Goal: Task Accomplishment & Management: Manage account settings

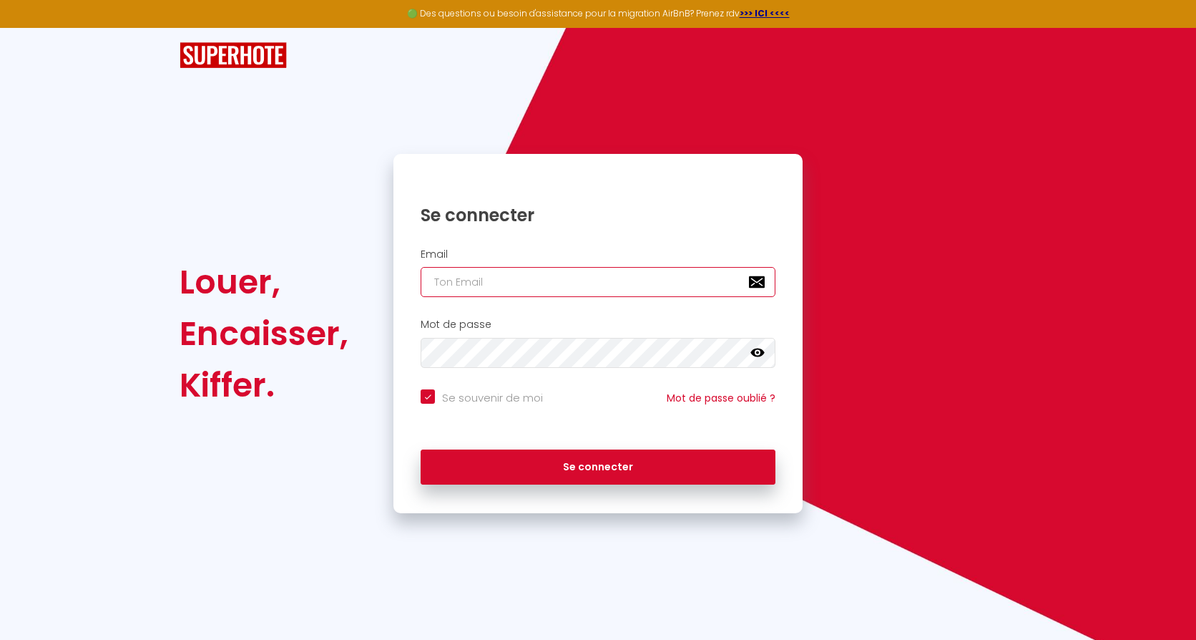
type input "[EMAIL_ADDRESS][DOMAIN_NAME]"
click at [688, 486] on div "Se connecter" at bounding box center [597, 467] width 409 height 64
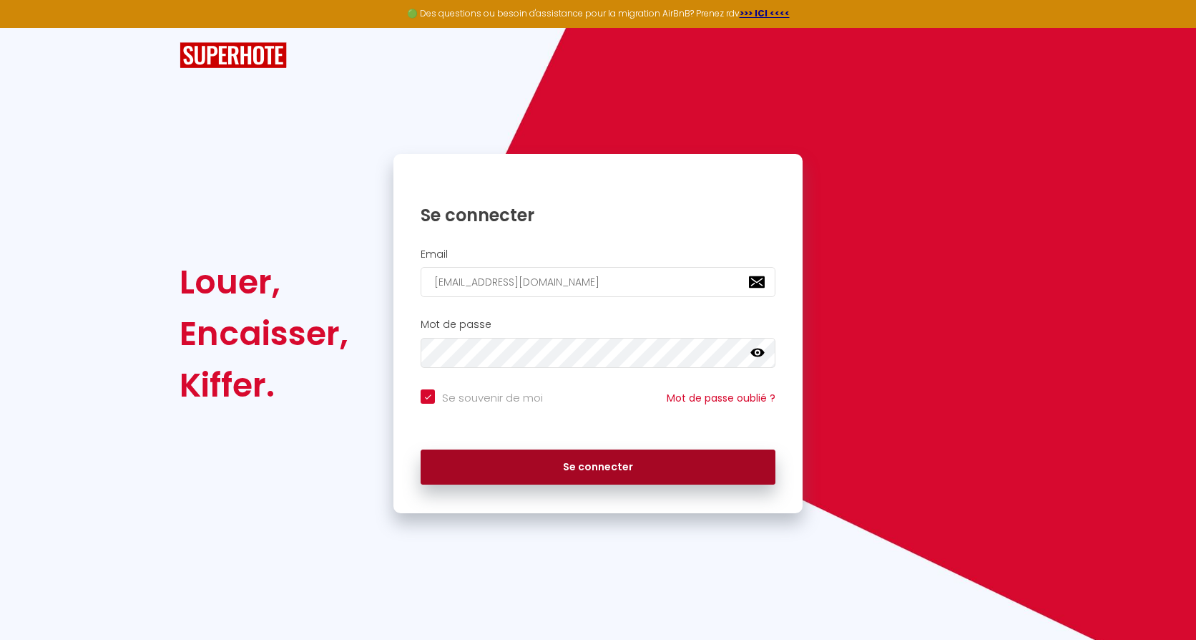
click at [670, 469] on button "Se connecter" at bounding box center [598, 467] width 355 height 36
checkbox input "true"
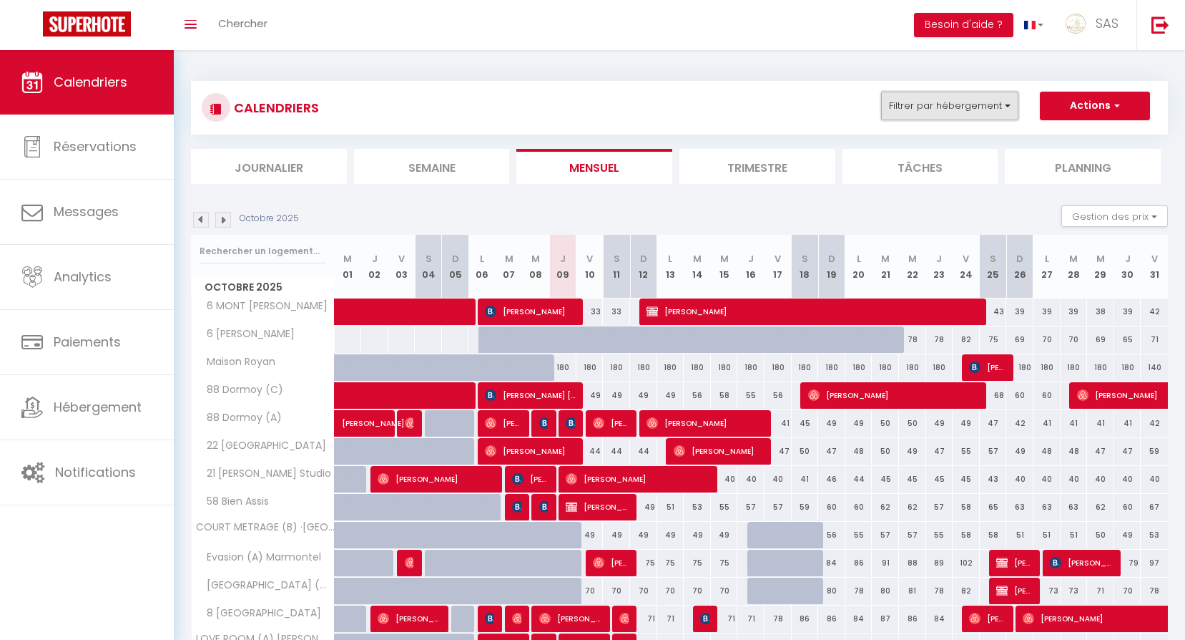
click at [914, 92] on button "Filtrer par hébergement" at bounding box center [949, 106] width 137 height 29
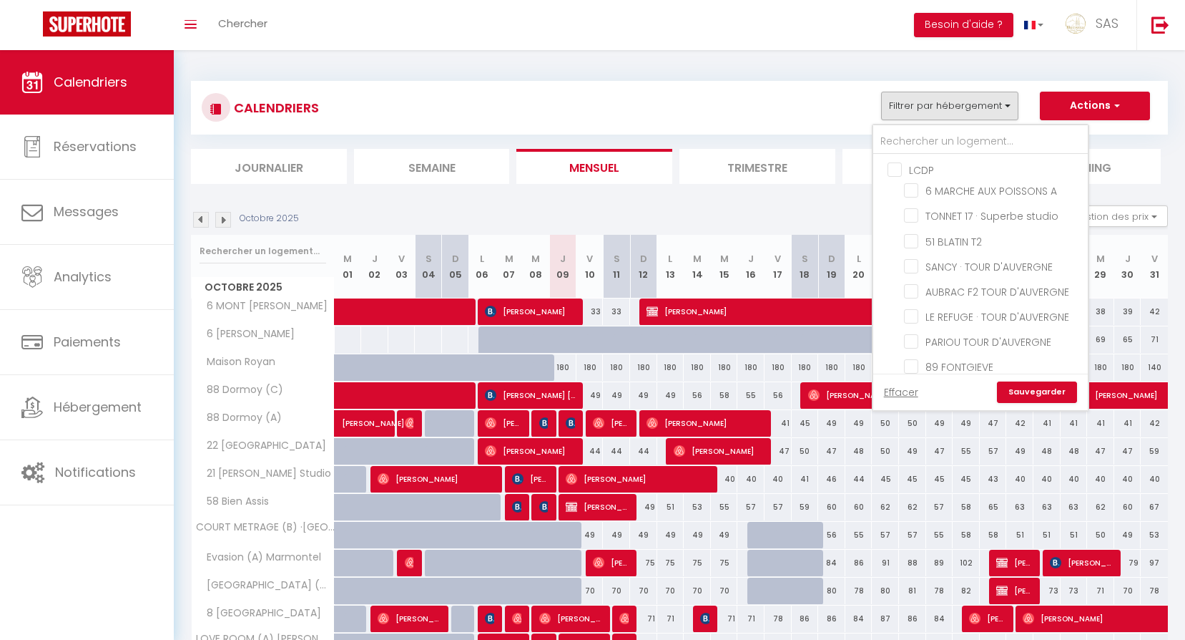
click at [916, 124] on div "LCDP 6 MARCHE AUX POISSONS A TONNET 17 · Superbe studio 51 BLATIN T2 SANCY · TO…" at bounding box center [981, 267] width 216 height 286
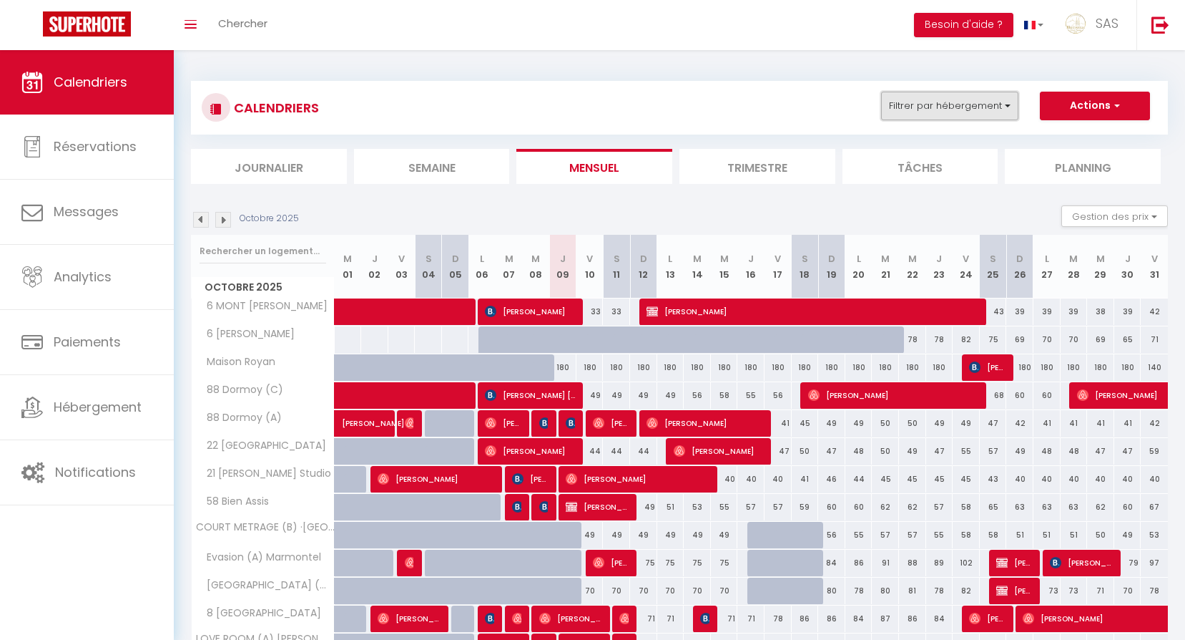
click at [914, 100] on button "Filtrer par hébergement" at bounding box center [949, 106] width 137 height 29
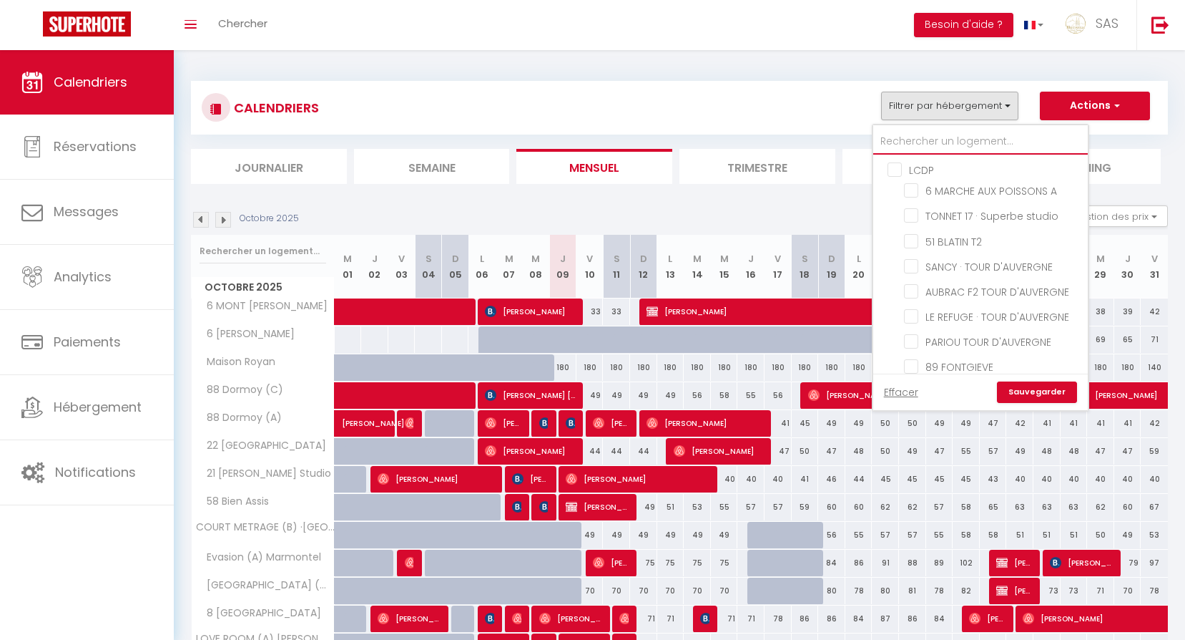
click at [924, 135] on input "text" at bounding box center [981, 142] width 215 height 26
type input "6"
checkbox input "false"
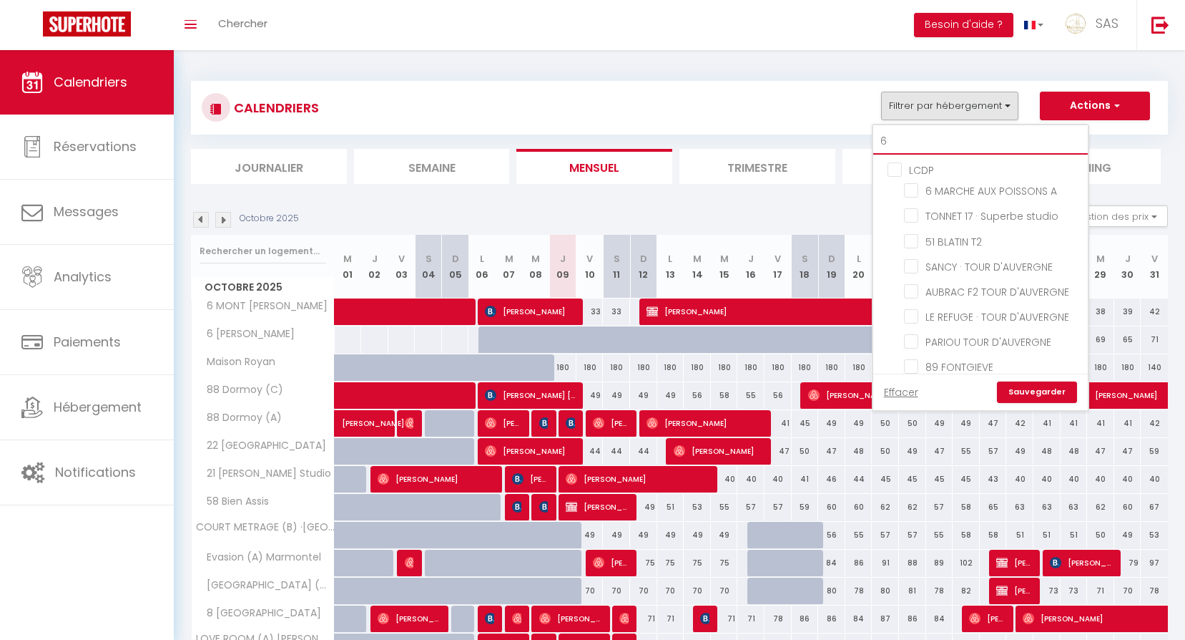
checkbox input "false"
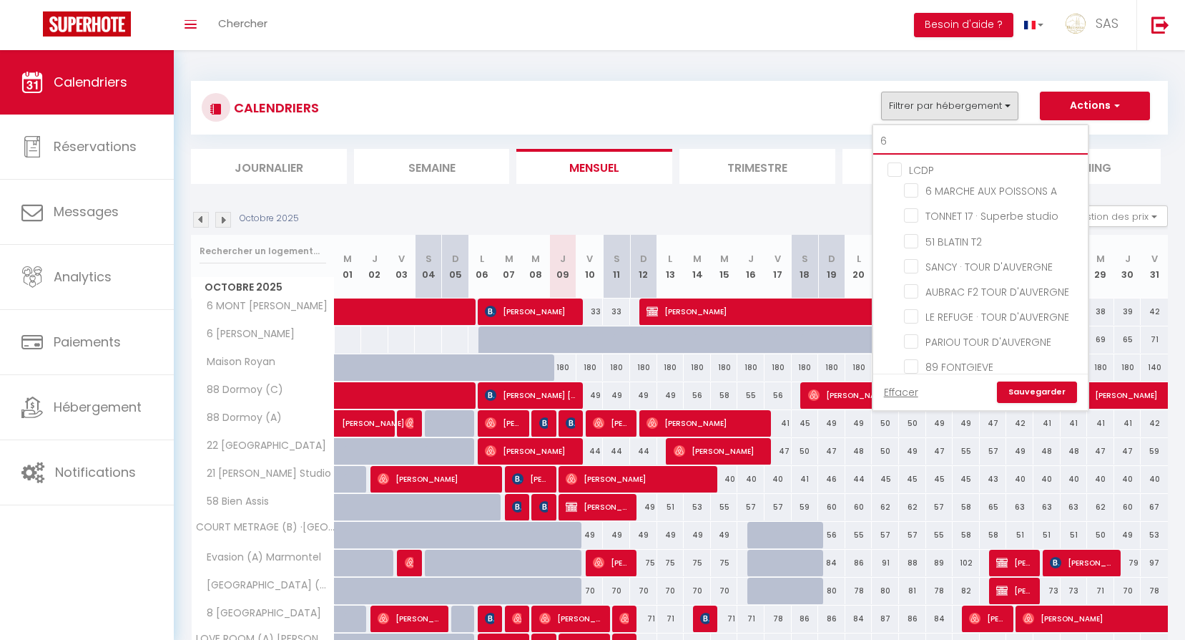
checkbox input "false"
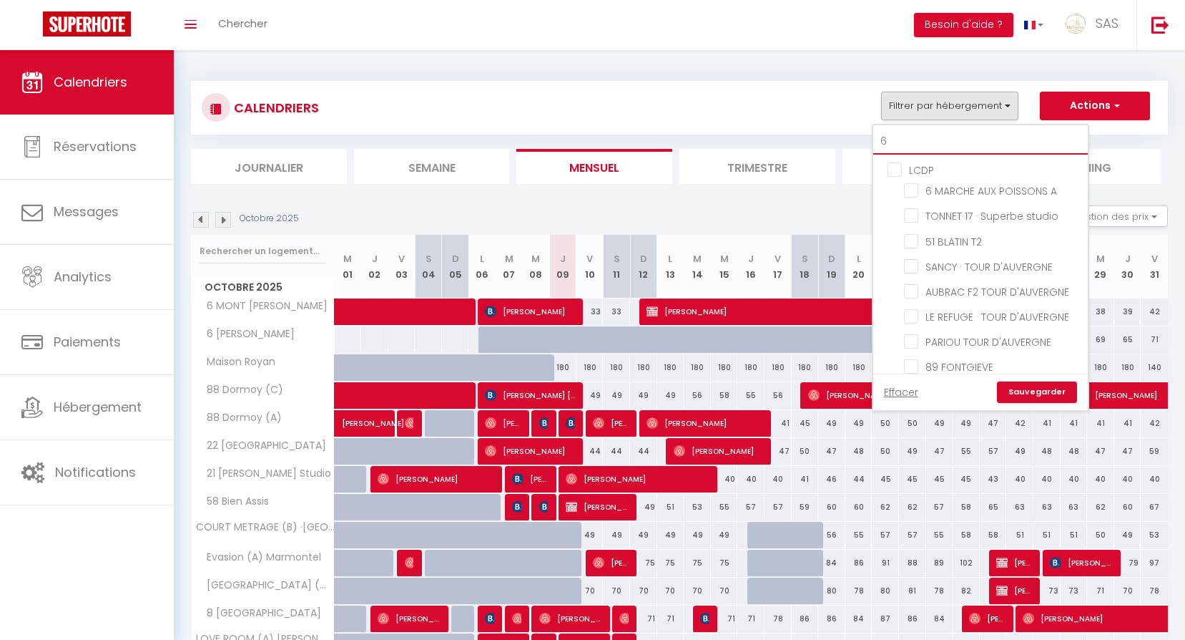
checkbox input "false"
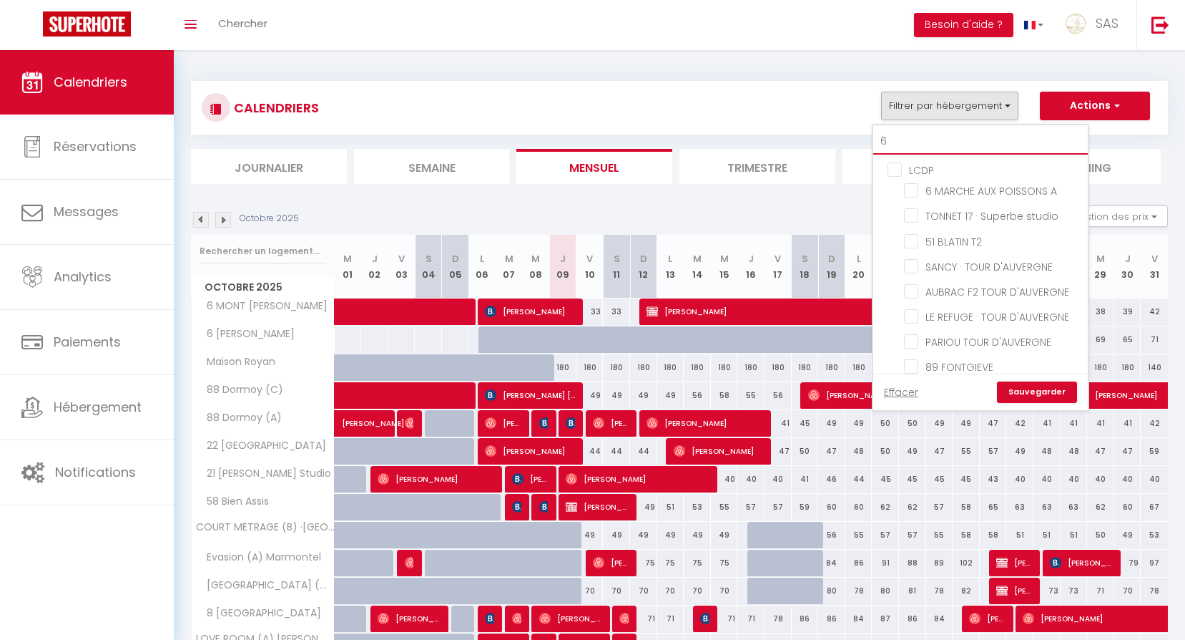
checkbox input "false"
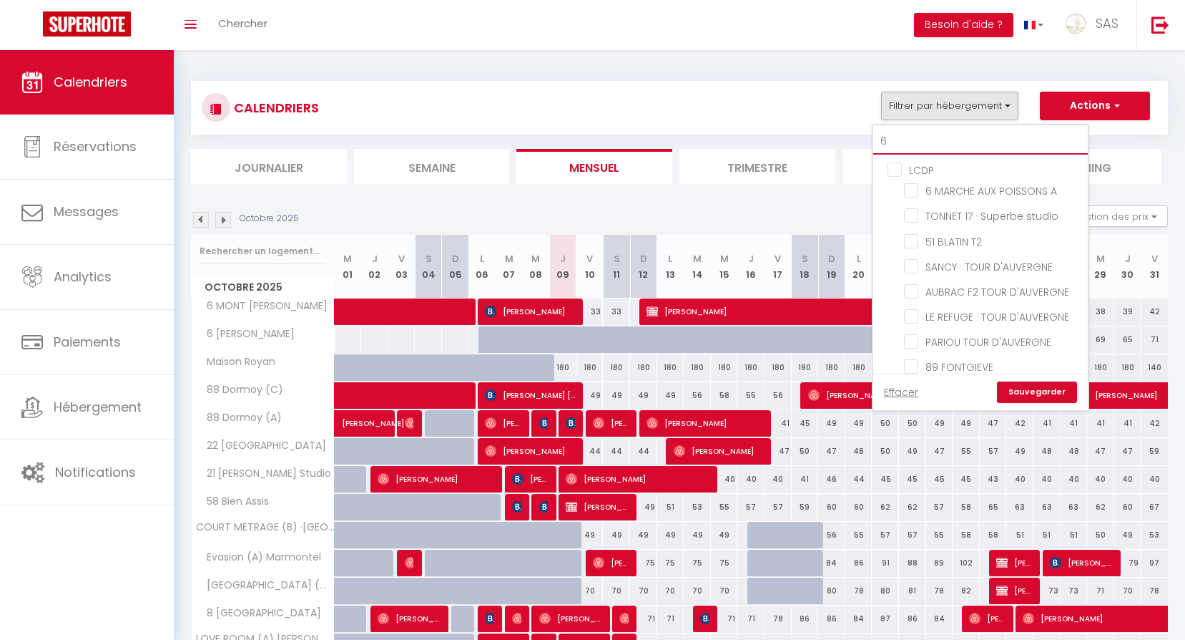
checkbox input "false"
type input "68"
checkbox input "false"
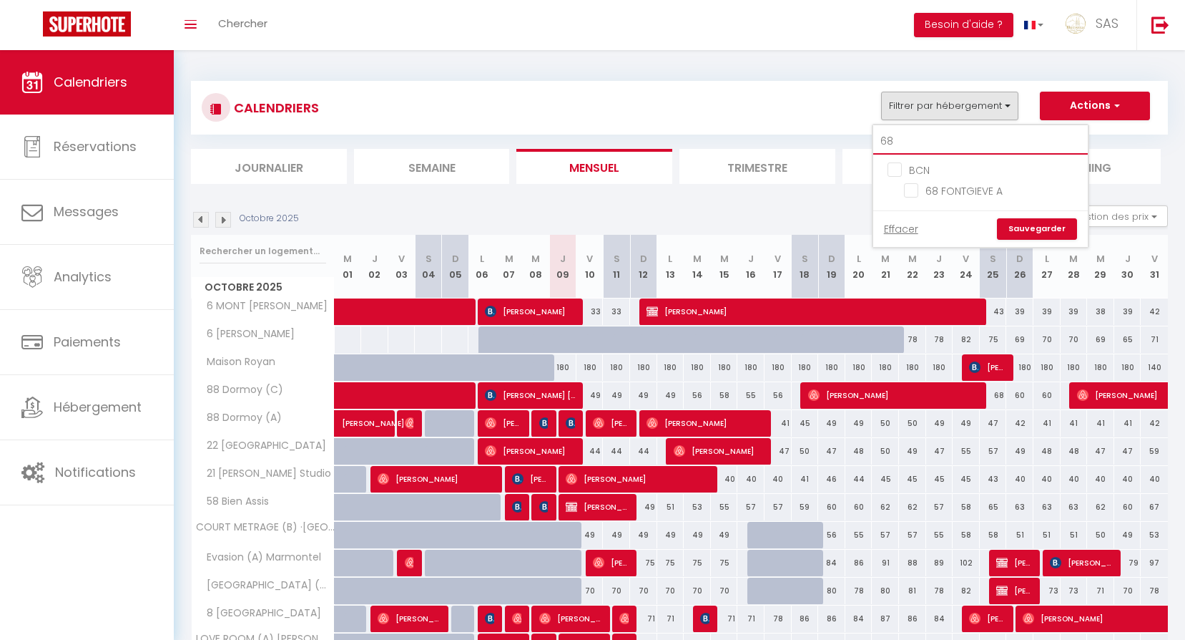
type input "68"
click at [962, 177] on ul "BCN 68 FONTGIEVE A" at bounding box center [981, 183] width 215 height 56
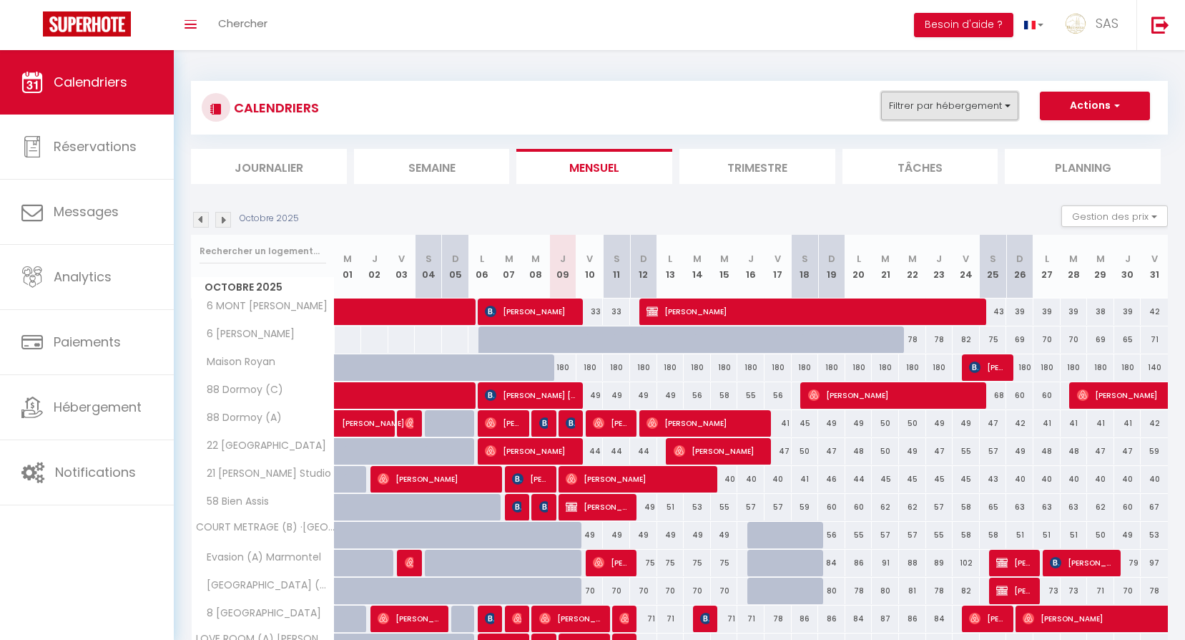
click at [957, 102] on button "Filtrer par hébergement" at bounding box center [949, 106] width 137 height 29
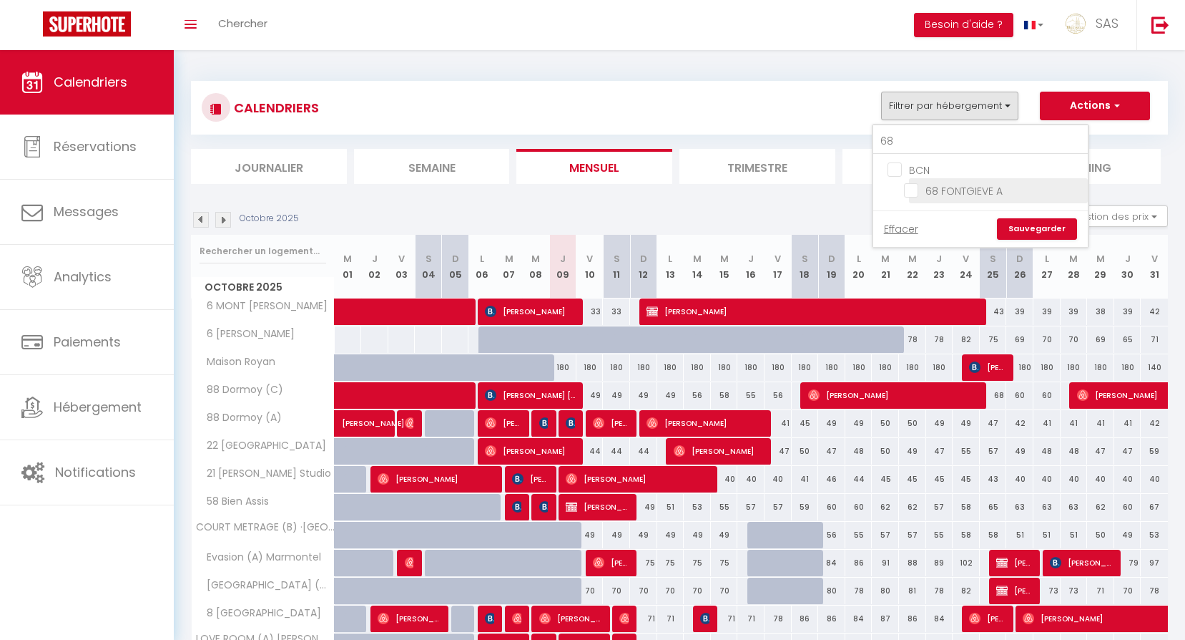
click at [979, 197] on input "68 FONTGIEVE A" at bounding box center [993, 189] width 179 height 14
checkbox input "true"
click at [1035, 222] on link "Sauvegarder" at bounding box center [1037, 228] width 80 height 21
select select
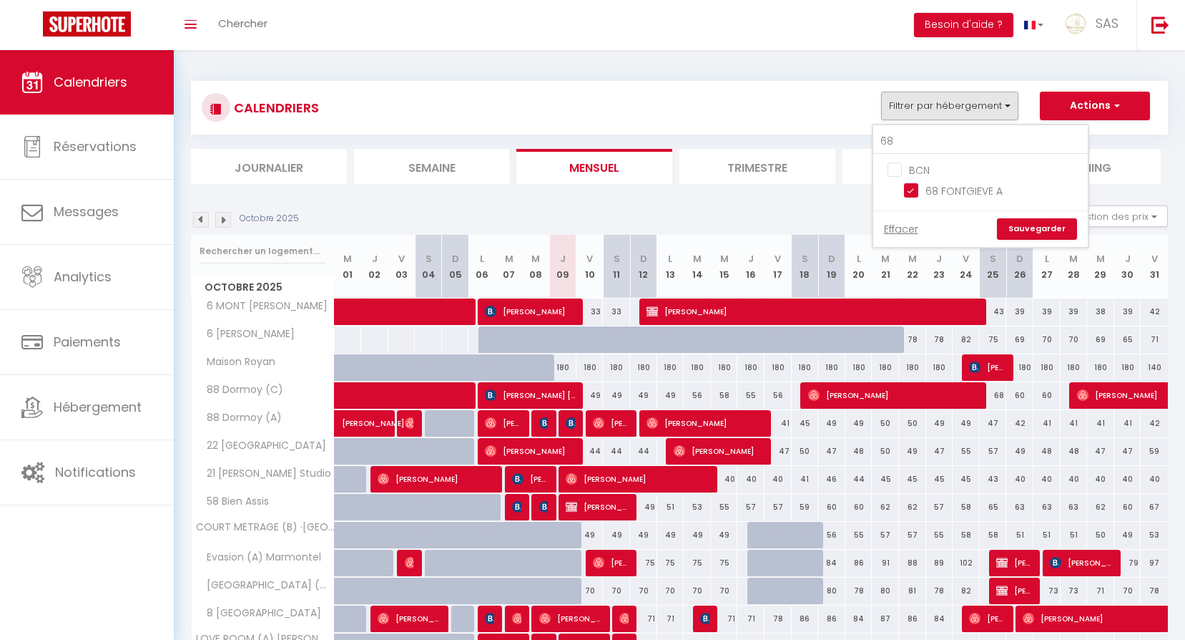
select select
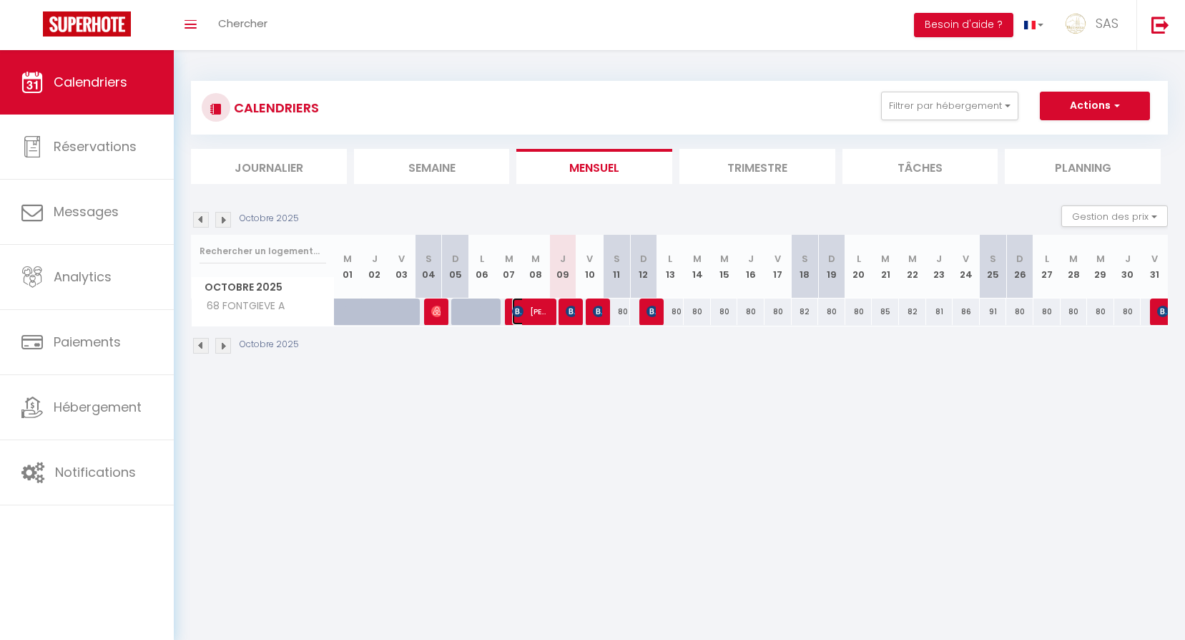
click at [531, 316] on span "[PERSON_NAME]" at bounding box center [530, 311] width 36 height 27
select select "OK"
select select "0"
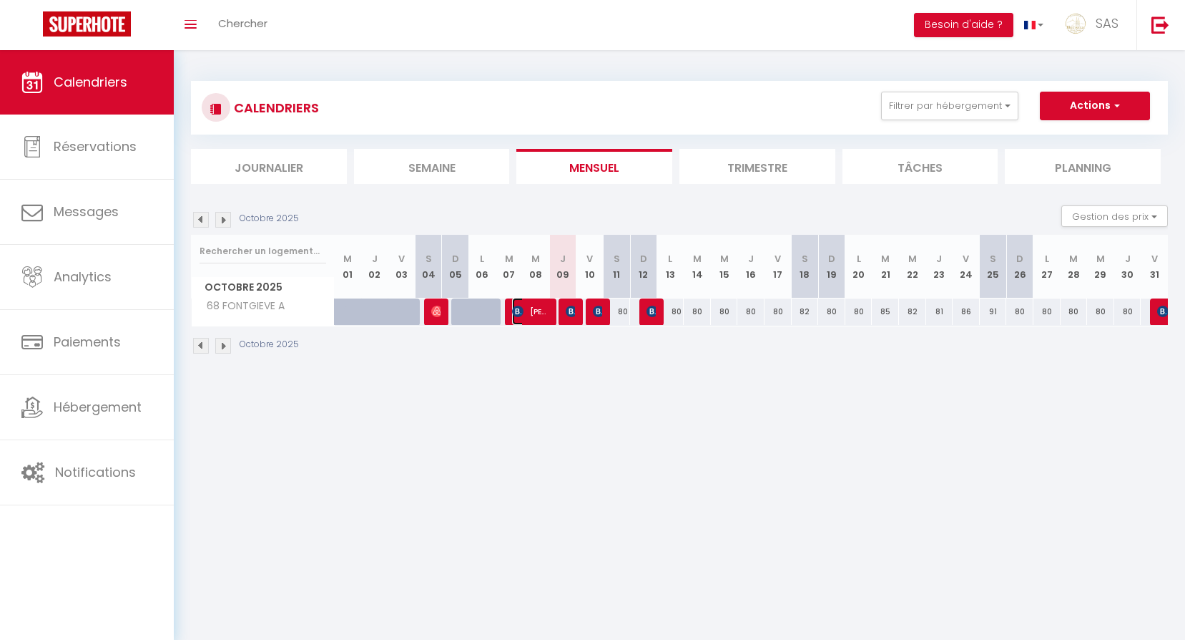
select select "1"
select select
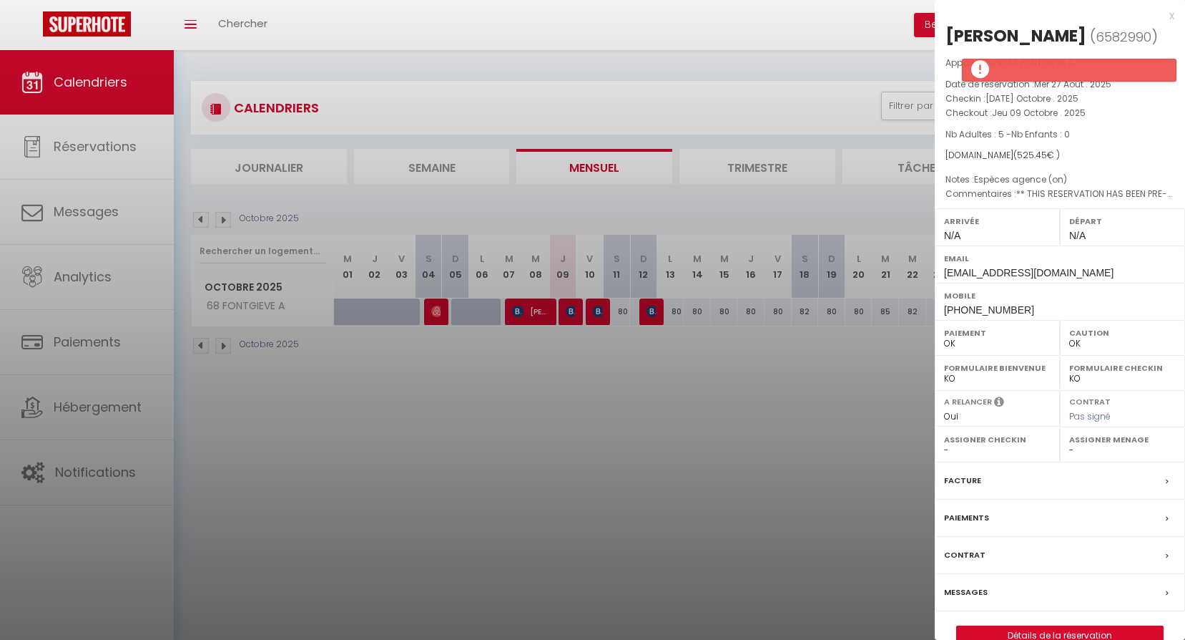
click at [610, 338] on div at bounding box center [592, 320] width 1185 height 640
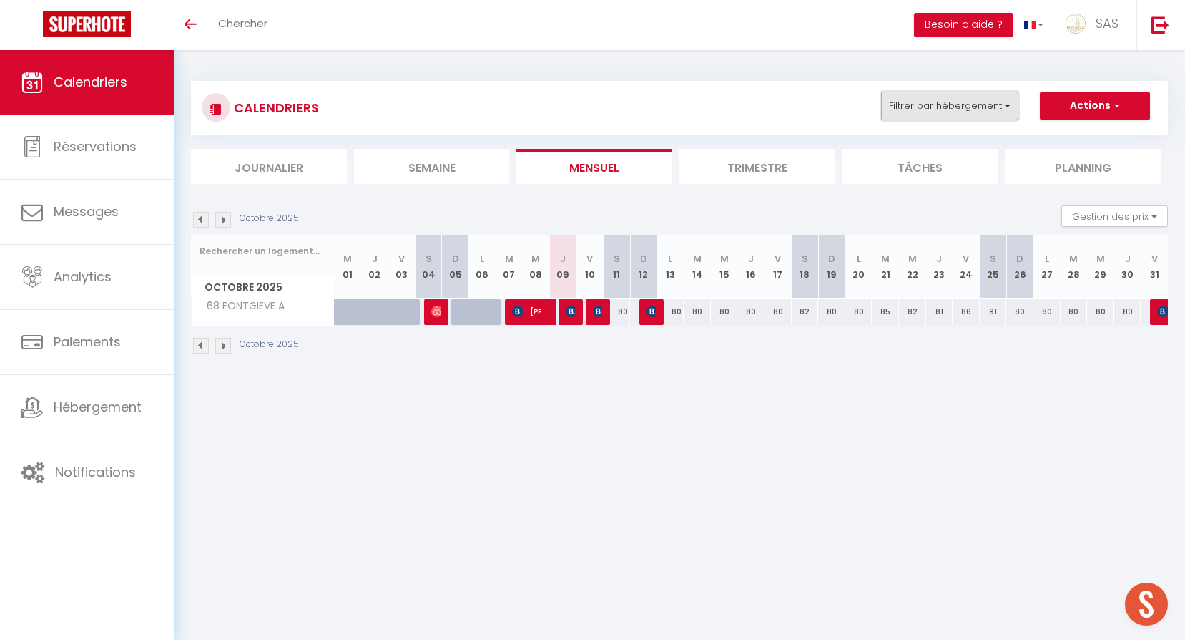
click at [934, 102] on button "Filtrer par hébergement" at bounding box center [949, 106] width 137 height 29
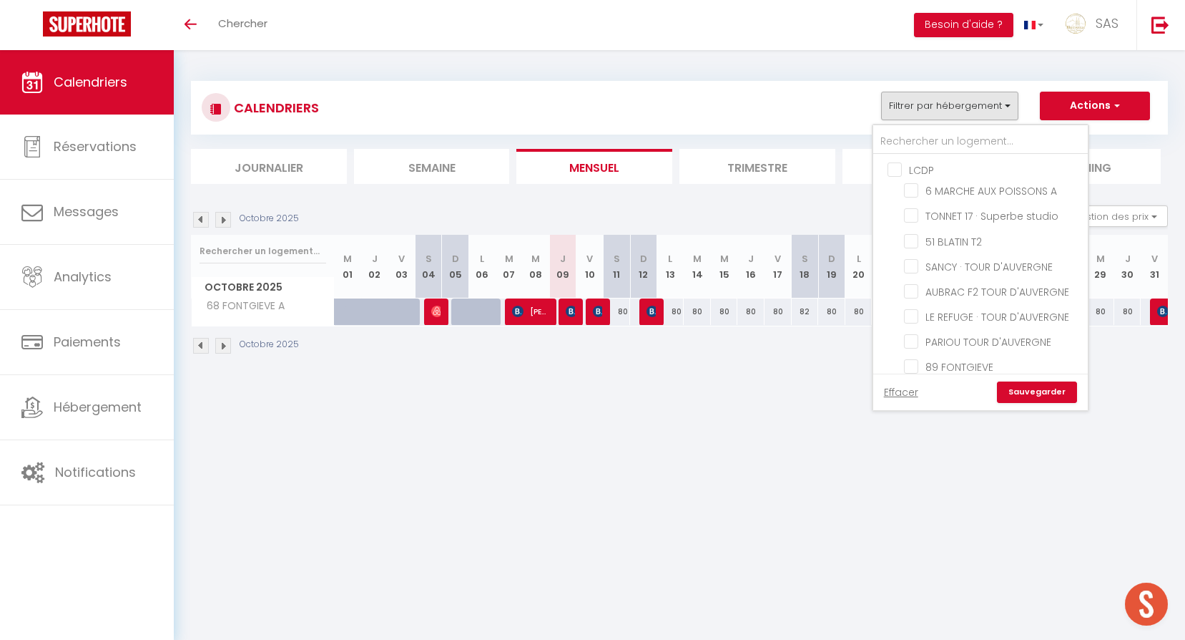
click at [583, 494] on body "🟢 Des questions ou besoin d'assistance pour la migration AirBnB? Prenez rdv >>>…" at bounding box center [592, 370] width 1185 height 640
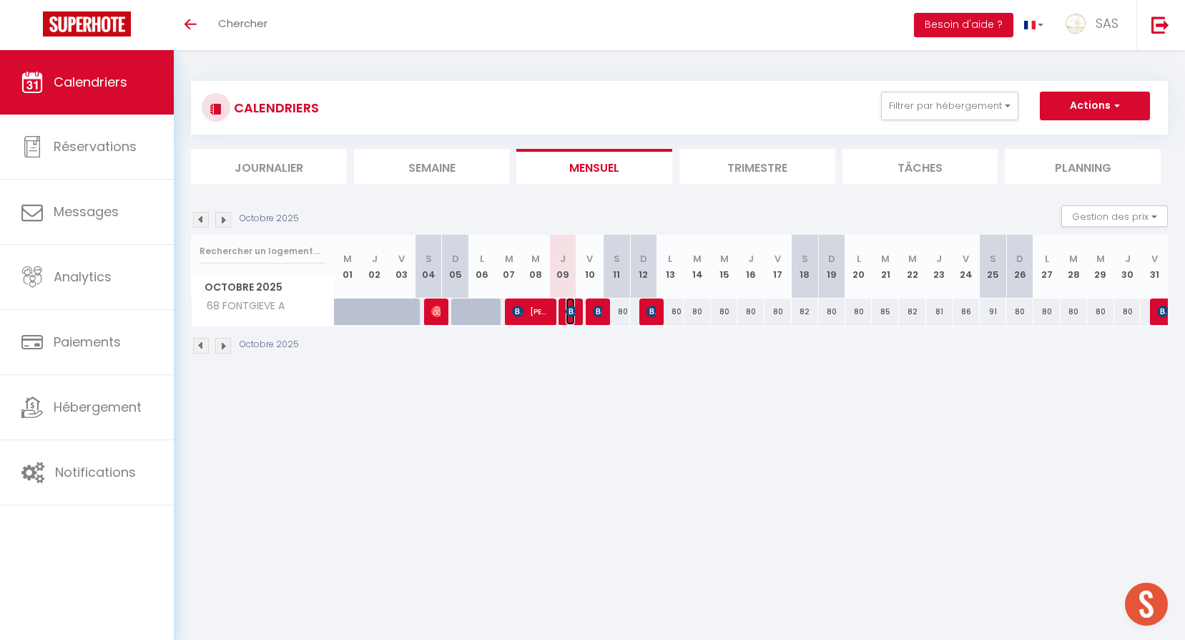
click at [573, 305] on img at bounding box center [571, 310] width 11 height 11
select select "OK"
select select "KO"
select select "0"
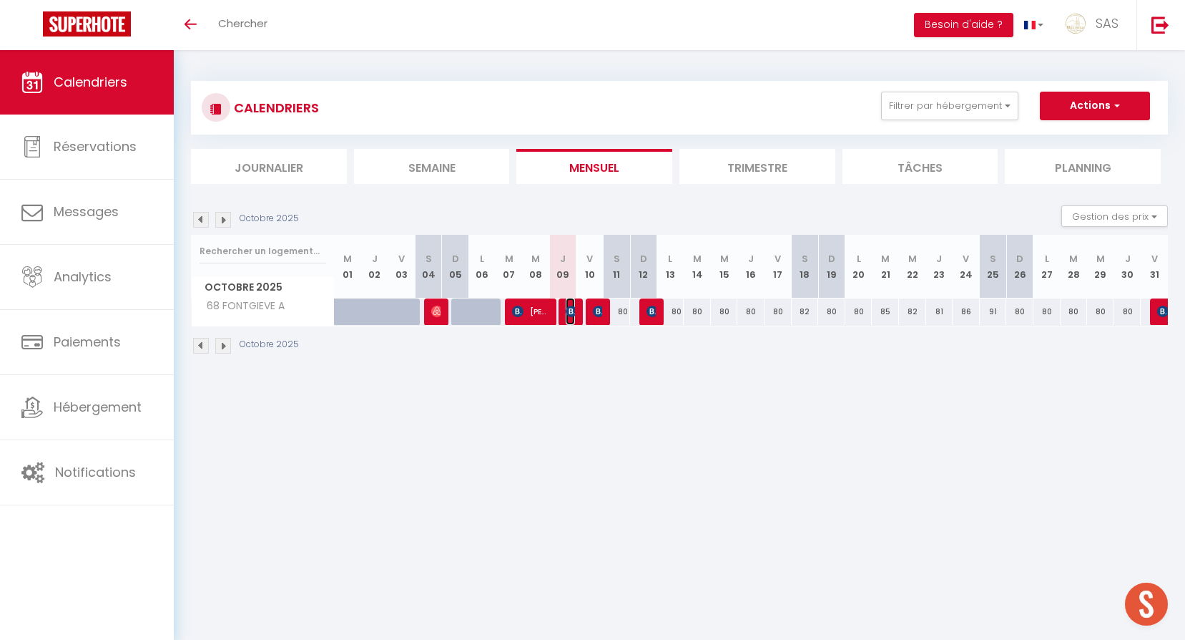
select select "1"
select select
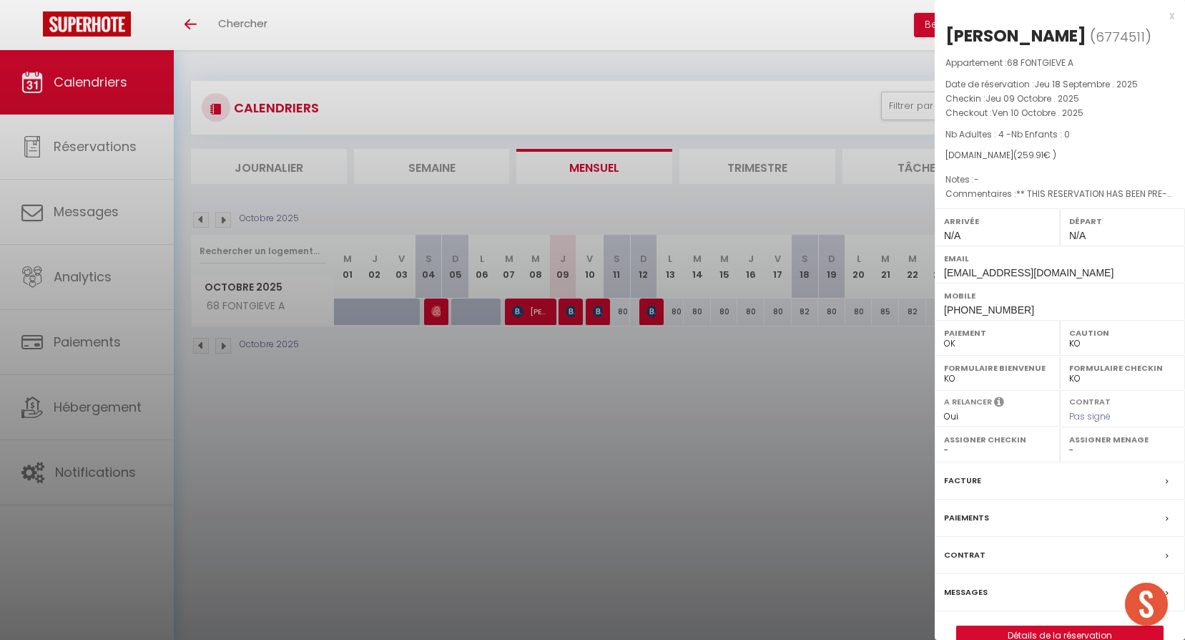
click at [582, 417] on div at bounding box center [592, 320] width 1185 height 640
